Goal: Task Accomplishment & Management: Manage account settings

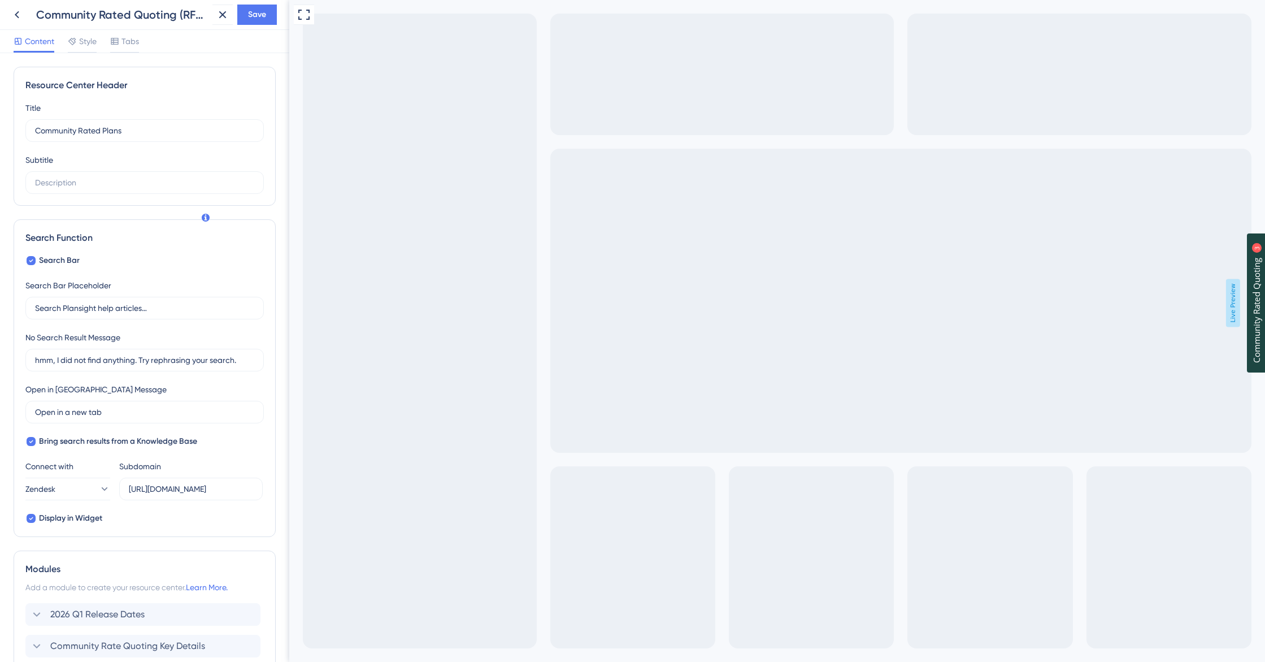
scroll to position [224, 0]
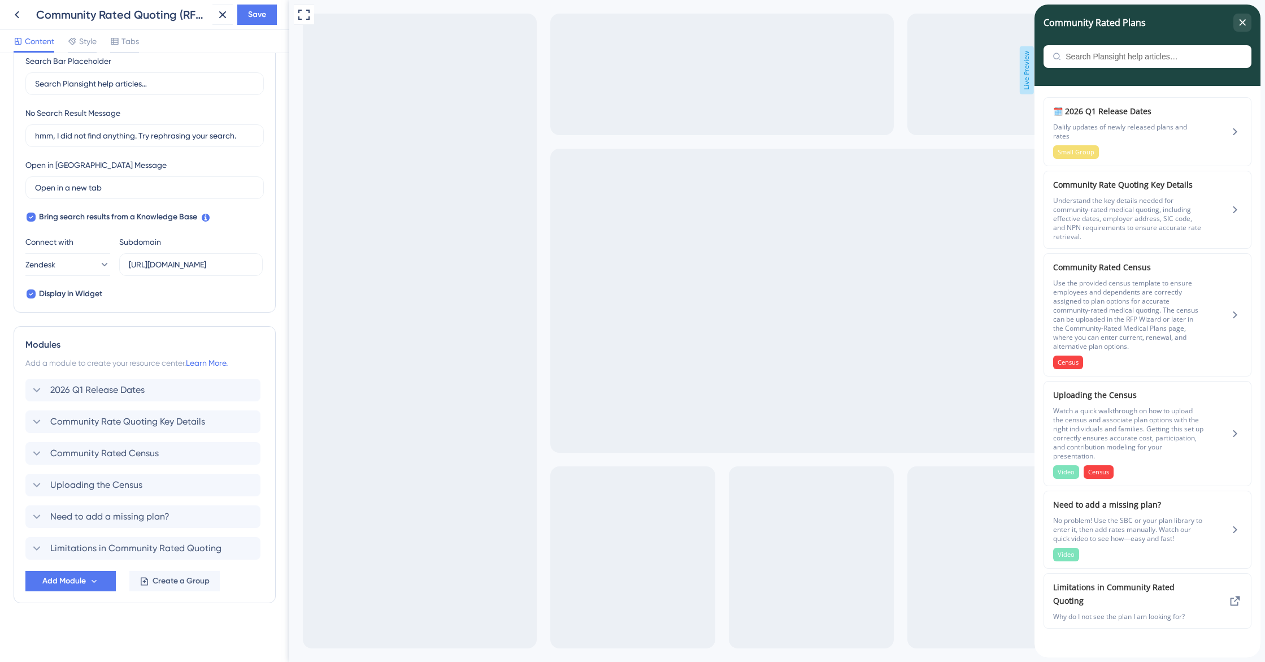
drag, startPoint x: 151, startPoint y: 627, endPoint x: 173, endPoint y: 600, distance: 35.4
click at [152, 626] on div "Resource Center Header Title Community Rated Plans 7 Community Rated Plans Subt…" at bounding box center [145, 245] width 262 height 806
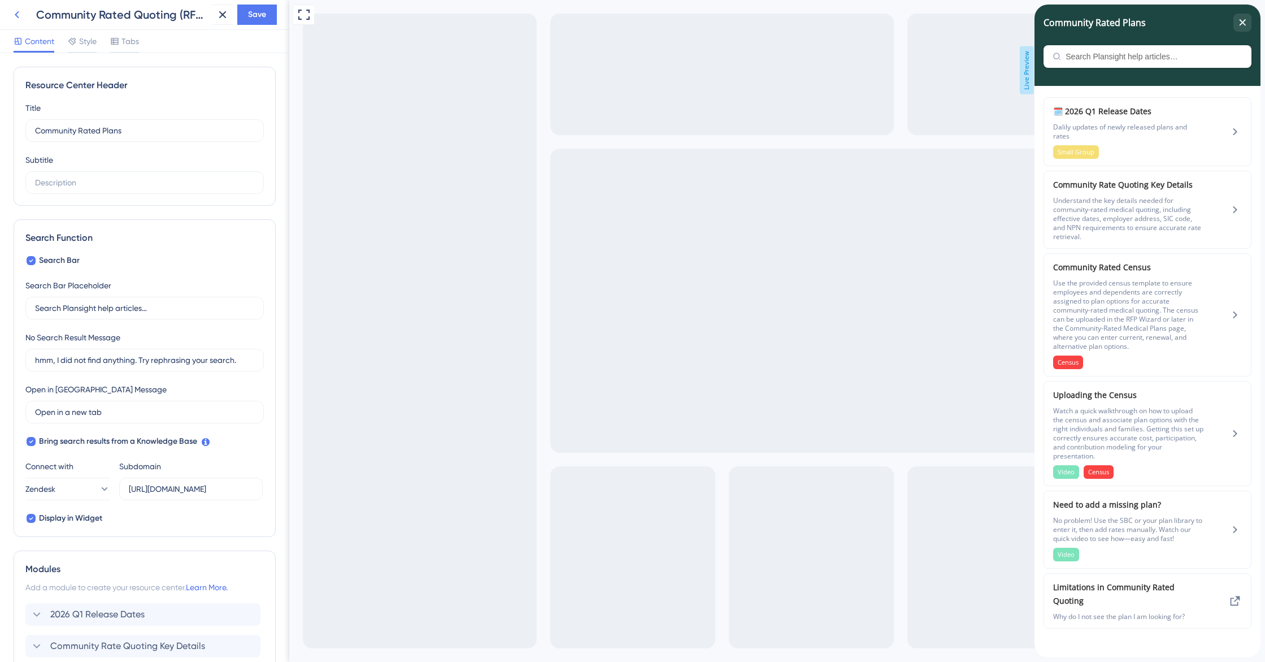
scroll to position [0, 0]
click at [131, 42] on span "Tabs" at bounding box center [130, 41] width 18 height 14
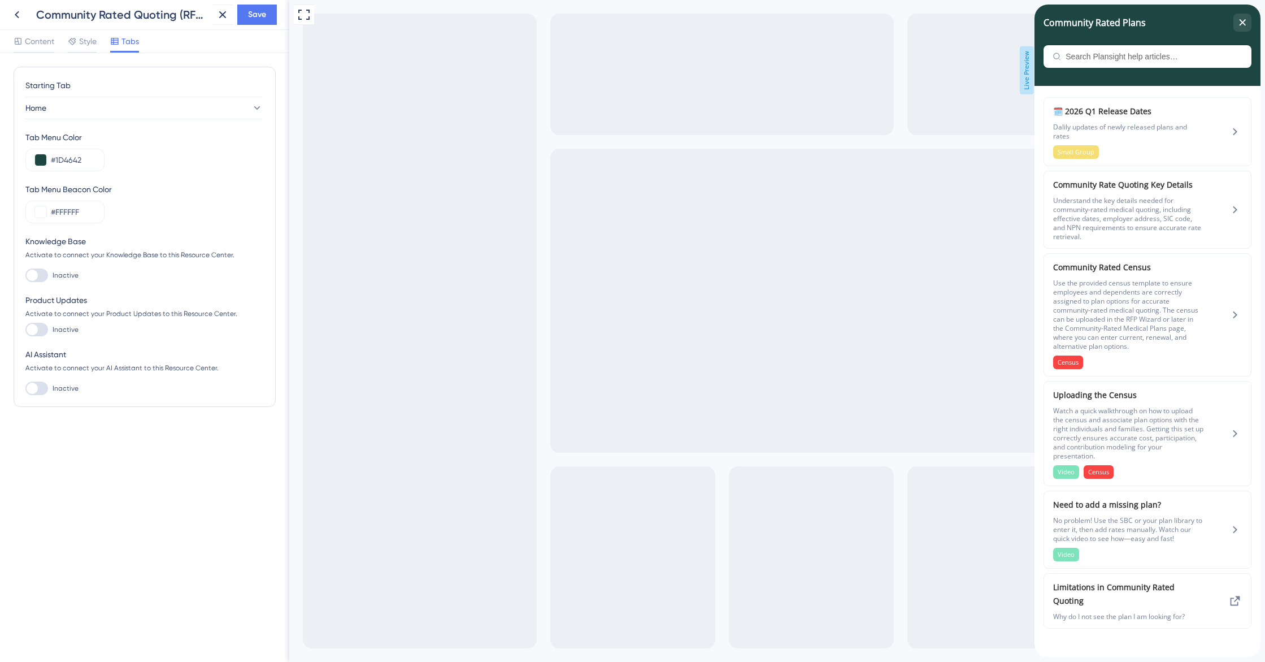
click at [40, 332] on div at bounding box center [36, 330] width 23 height 14
click at [25, 330] on input "Inactive" at bounding box center [25, 329] width 1 height 1
checkbox input "true"
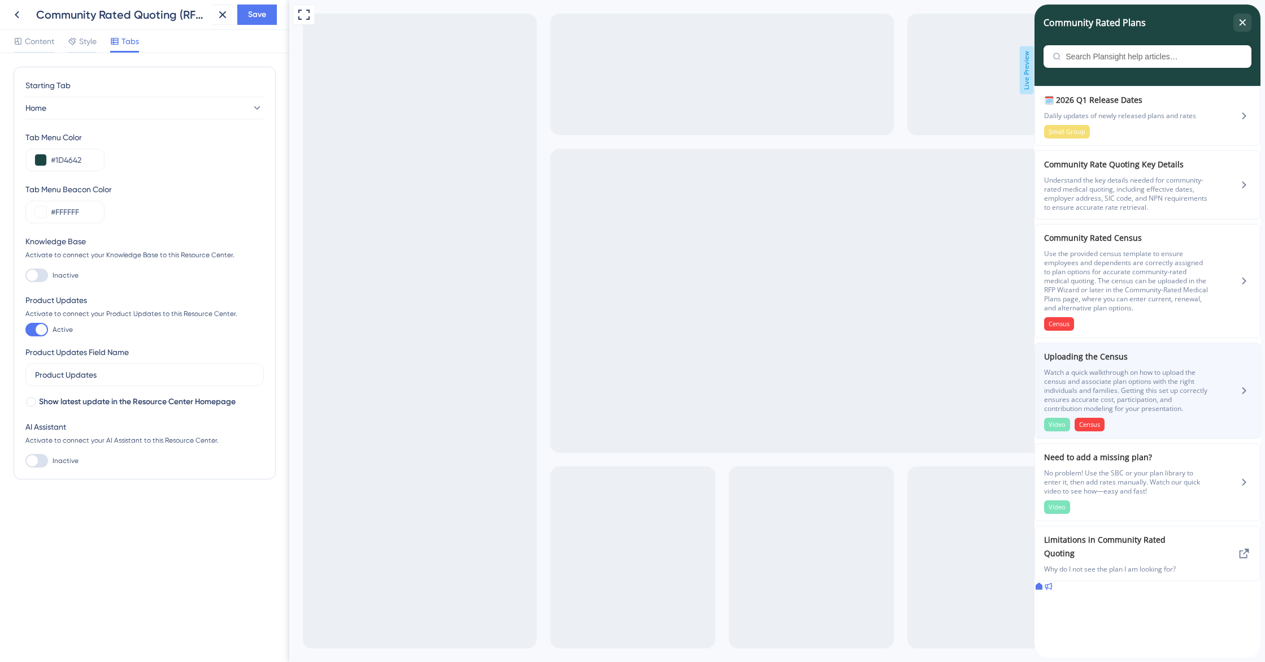
scroll to position [21, 0]
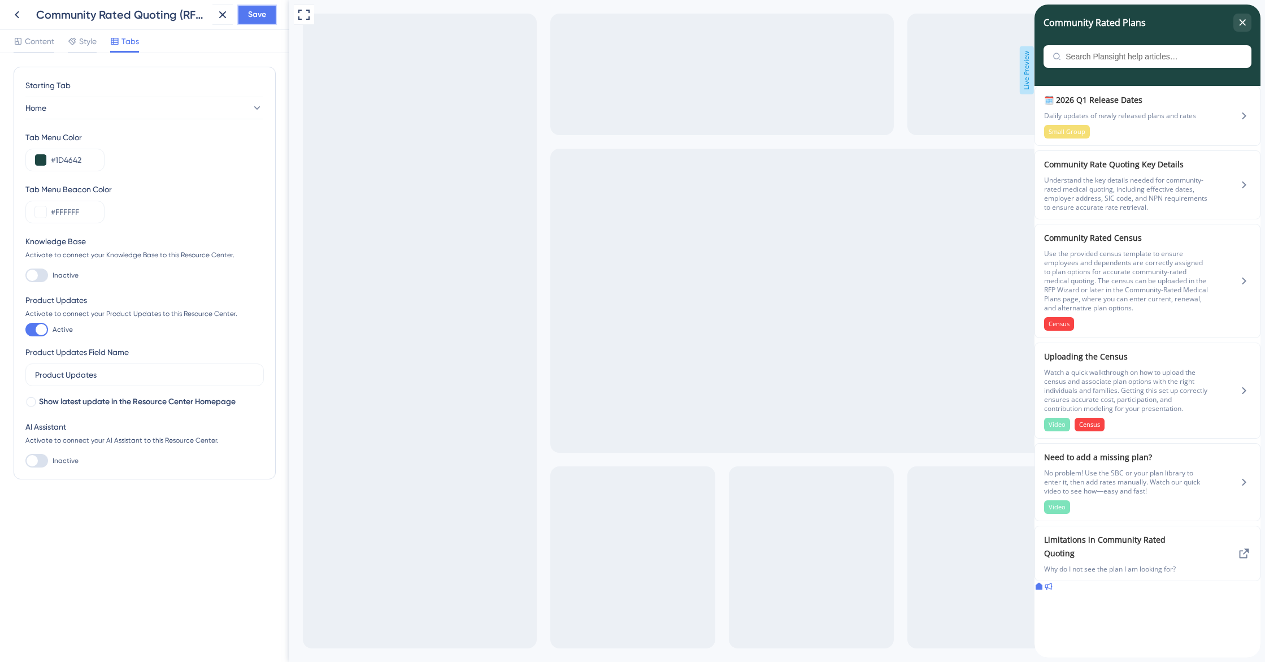
click at [264, 16] on span "Save" at bounding box center [257, 15] width 18 height 14
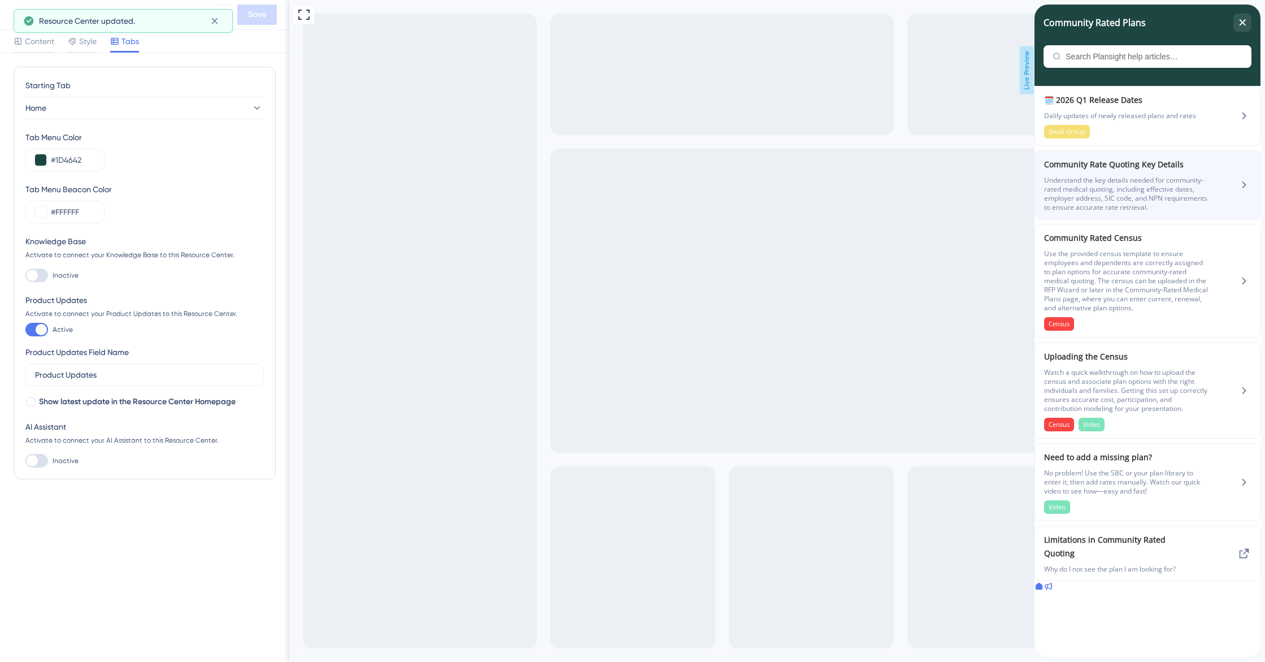
scroll to position [0, 0]
click at [1155, 212] on span "Understand the key details needed for community-rated medical quoting, includin…" at bounding box center [1127, 194] width 166 height 36
